Goal: Check status: Check status

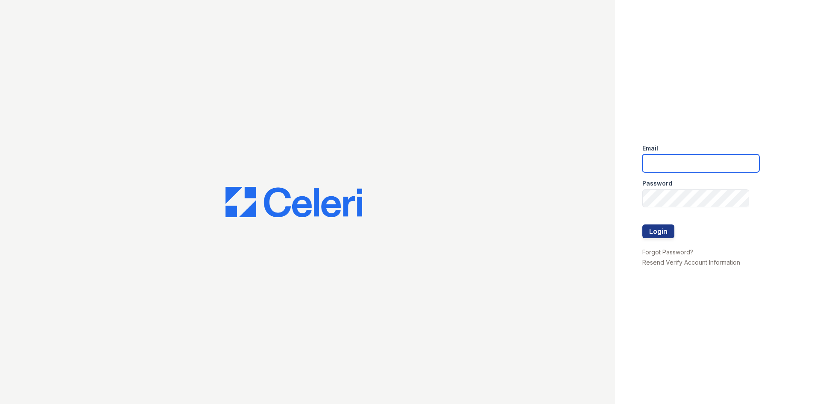
click at [684, 165] on input "email" at bounding box center [700, 163] width 117 height 18
type input "arrivenorthshore@trinity-pm.com"
click at [658, 229] on button "Login" at bounding box center [658, 231] width 32 height 14
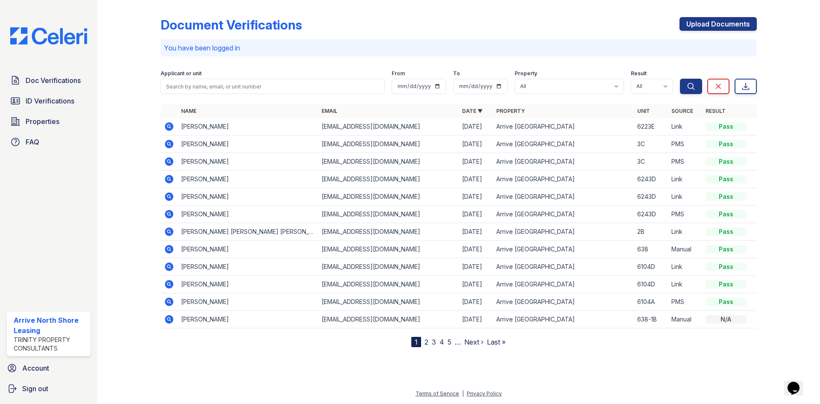
click at [168, 126] on icon at bounding box center [168, 126] width 2 height 2
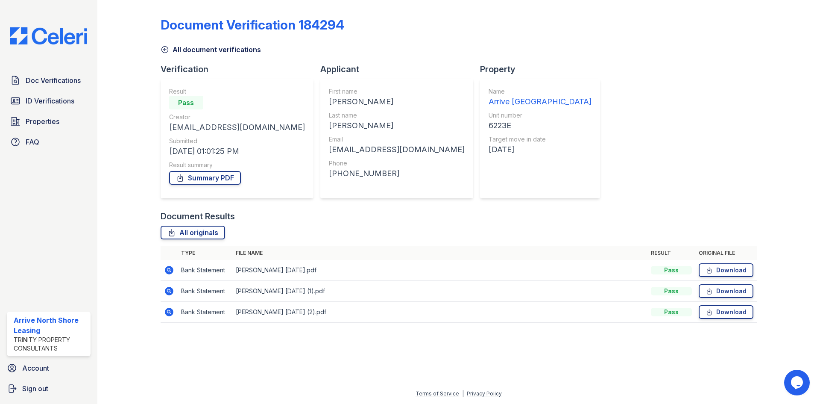
click at [171, 270] on icon at bounding box center [169, 270] width 9 height 9
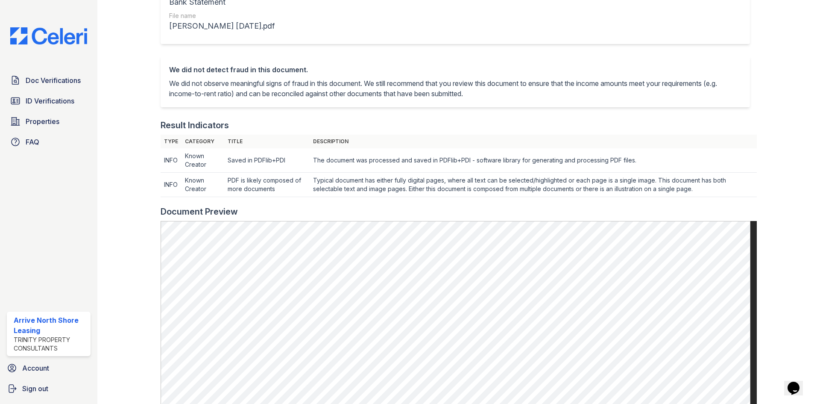
scroll to position [256, 0]
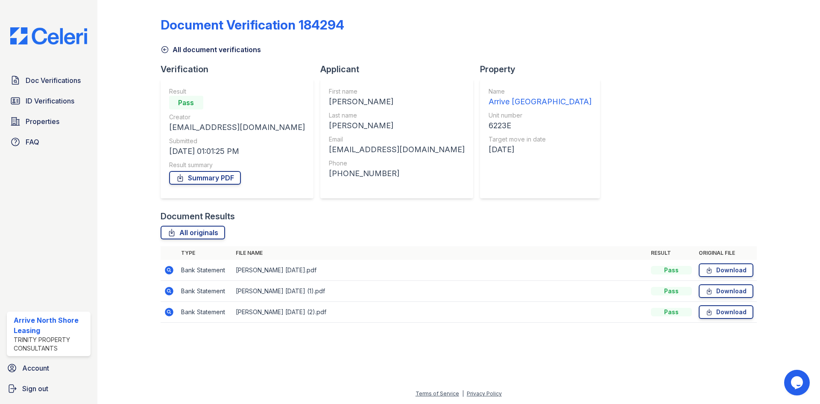
click at [169, 289] on icon at bounding box center [169, 291] width 10 height 10
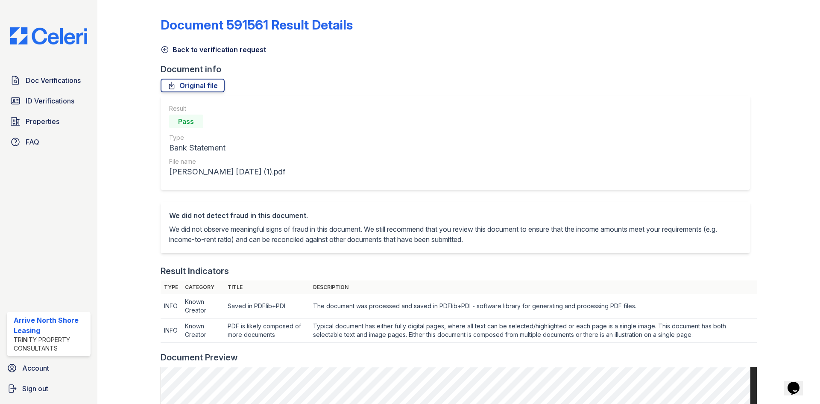
scroll to position [214, 0]
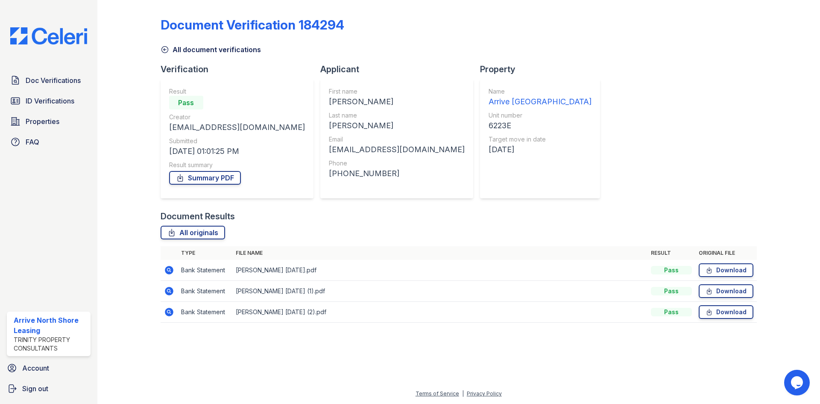
click at [169, 313] on icon at bounding box center [169, 312] width 10 height 10
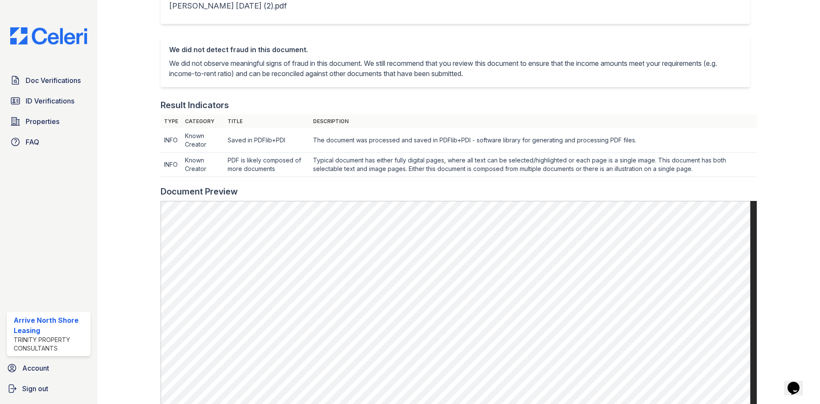
scroll to position [43, 0]
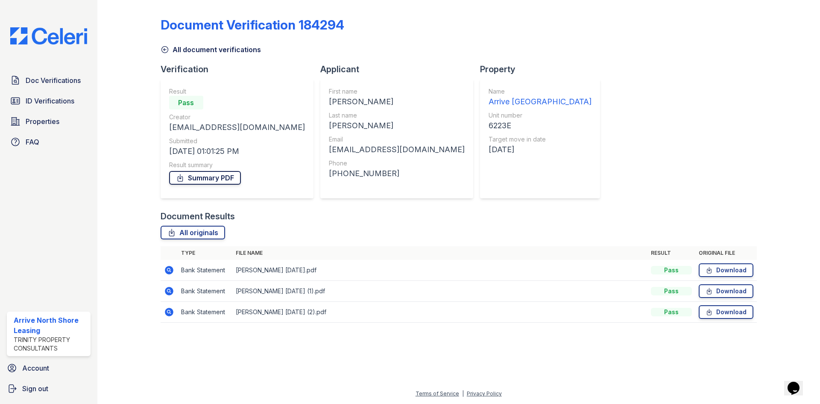
click at [213, 176] on link "Summary PDF" at bounding box center [205, 178] width 72 height 14
click at [61, 82] on span "Doc Verifications" at bounding box center [53, 80] width 55 height 10
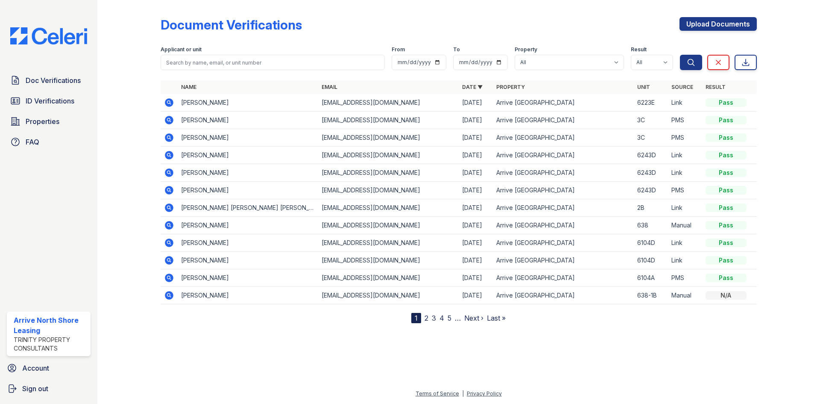
click at [166, 101] on icon at bounding box center [169, 102] width 9 height 9
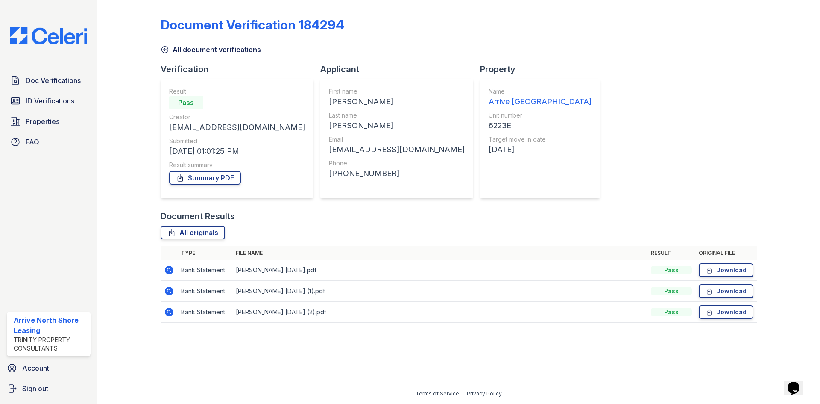
click at [170, 270] on icon at bounding box center [169, 270] width 9 height 9
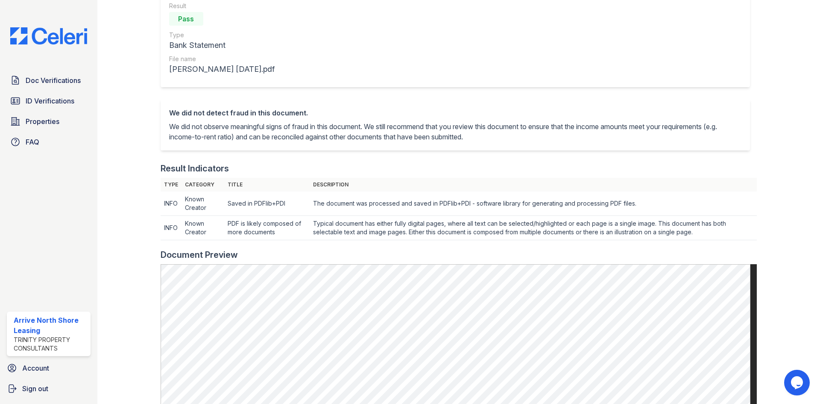
scroll to position [299, 0]
